Goal: Information Seeking & Learning: Find specific fact

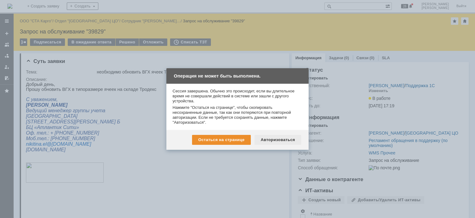
click at [273, 139] on div "Авторизоваться" at bounding box center [278, 140] width 47 height 10
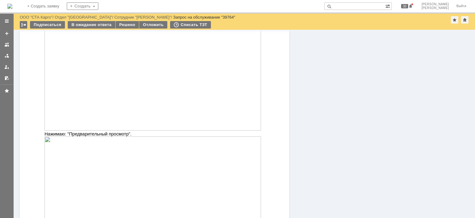
scroll to position [588, 0]
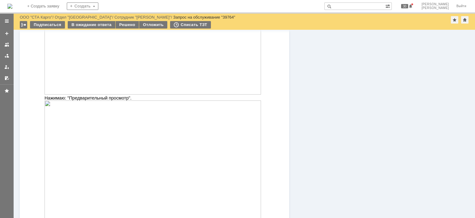
click at [108, 118] on img at bounding box center [153, 161] width 217 height 122
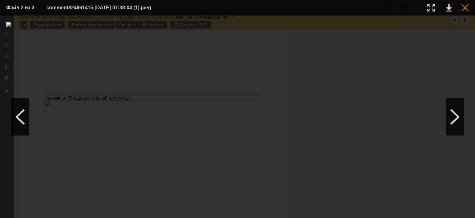
click at [464, 5] on div at bounding box center [465, 7] width 7 height 7
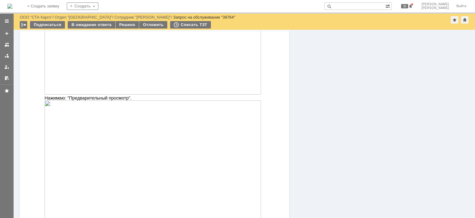
click at [171, 111] on img at bounding box center [153, 161] width 217 height 122
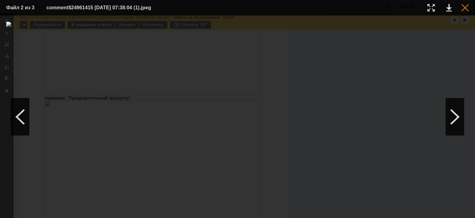
click at [463, 7] on div at bounding box center [465, 7] width 7 height 7
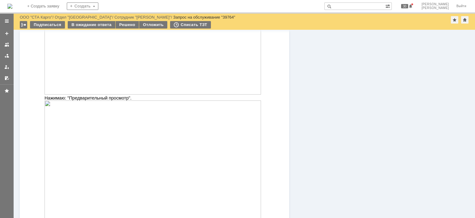
scroll to position [402, 0]
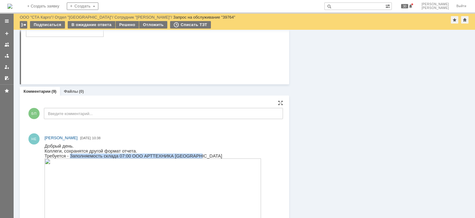
drag, startPoint x: 180, startPoint y: 154, endPoint x: 67, endPoint y: 155, distance: 112.3
click at [67, 155] on p "Требуется - Заполняемость склада 07:00 ООО АРТТЕХНИКА Краснодар" at bounding box center [153, 155] width 217 height 5
copy span "Заполняемость склада 07:00 ООО АРТТЕХНИКА Краснодар"
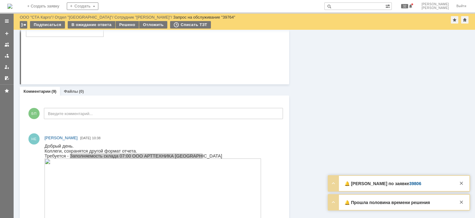
scroll to position [186, 0]
